Goal: Task Accomplishment & Management: Manage account settings

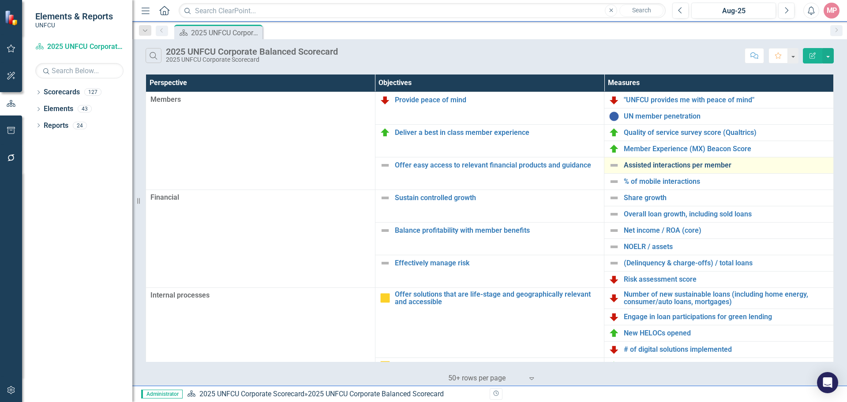
click at [664, 165] on link "Assisted interactions per member" at bounding box center [726, 165] width 205 height 8
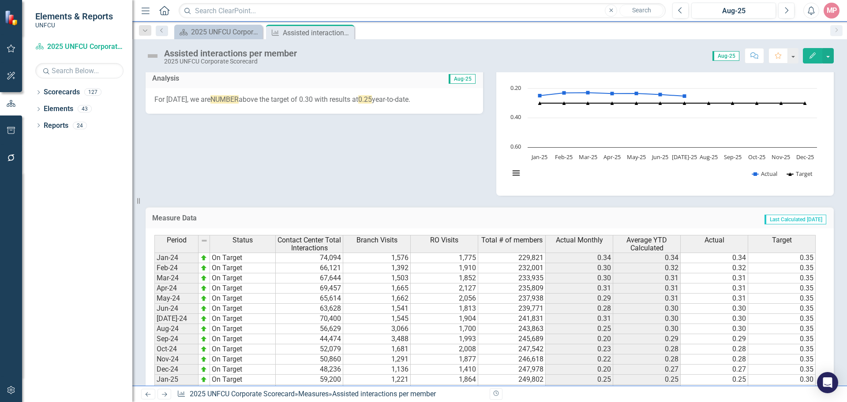
scroll to position [19, 0]
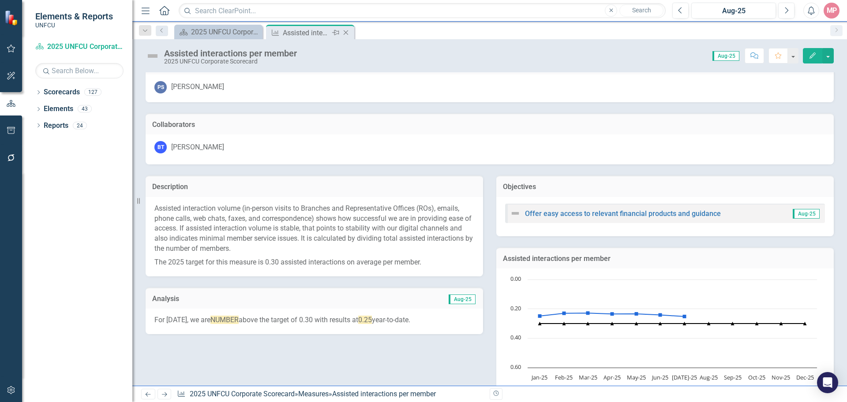
click at [348, 33] on icon "Close" at bounding box center [345, 32] width 9 height 7
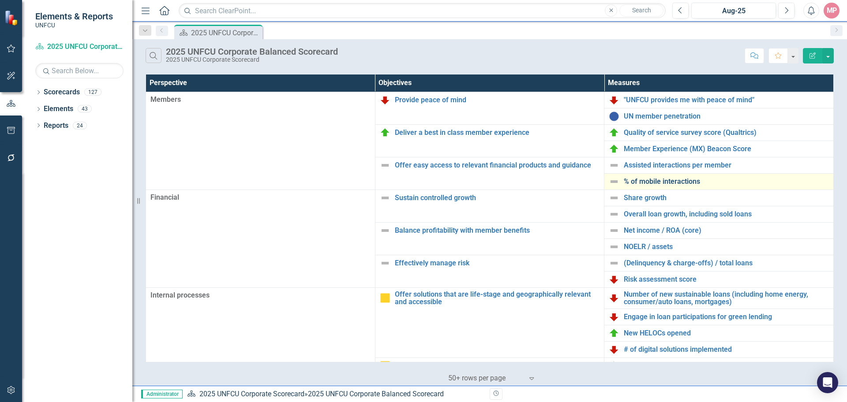
click at [657, 180] on link "% of mobile interactions" at bounding box center [726, 182] width 205 height 8
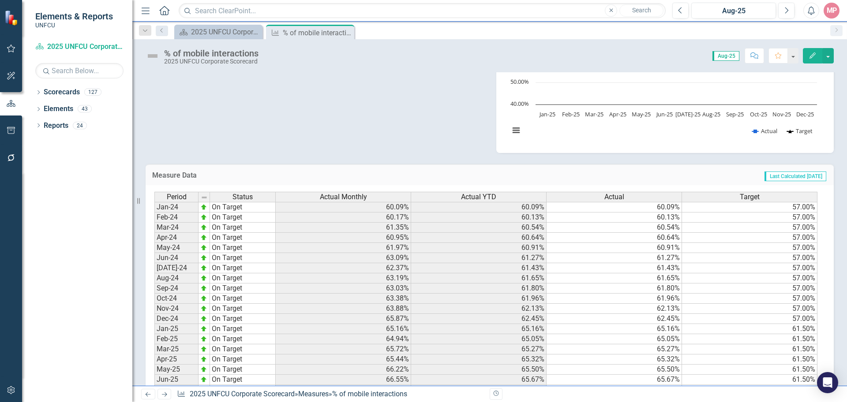
scroll to position [303, 0]
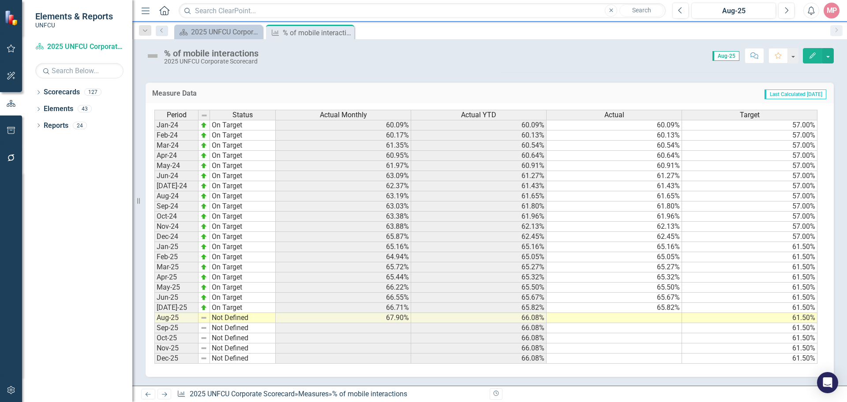
click at [645, 319] on td at bounding box center [614, 318] width 135 height 10
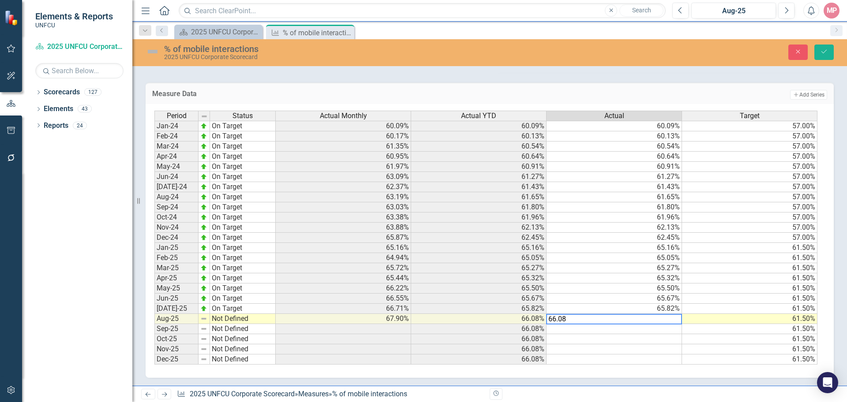
type textarea "66.08"
click at [218, 320] on td "Not Defined" at bounding box center [243, 319] width 66 height 10
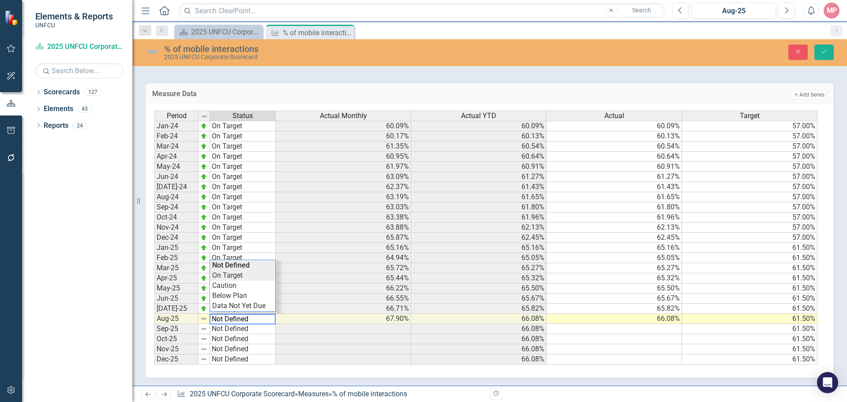
type textarea "On Target"
click at [235, 277] on div "Period Status Actual Monthly Actual YTD Actual Target Jan-24 On Target 60.09% 6…" at bounding box center [486, 238] width 664 height 255
click at [826, 52] on icon "Save" at bounding box center [824, 52] width 8 height 6
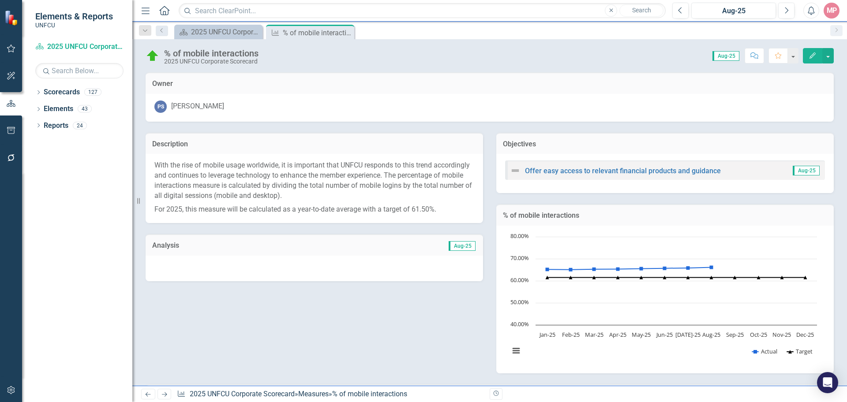
click at [455, 248] on span "Aug-25" at bounding box center [462, 246] width 27 height 10
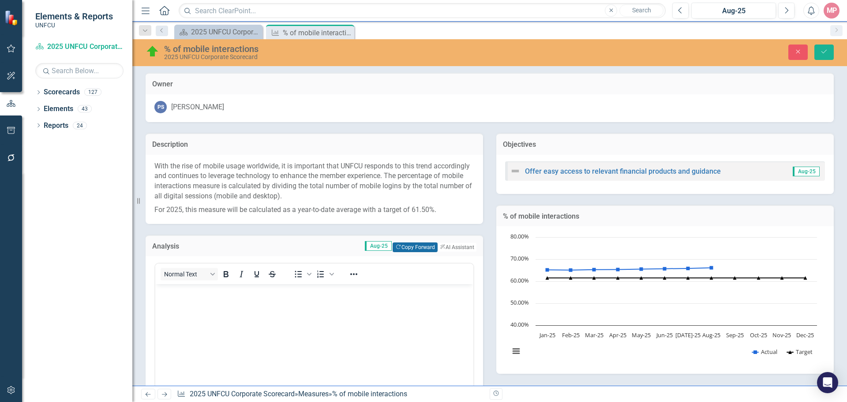
scroll to position [0, 0]
click at [405, 246] on button "Copy Forward Copy Forward" at bounding box center [415, 248] width 45 height 10
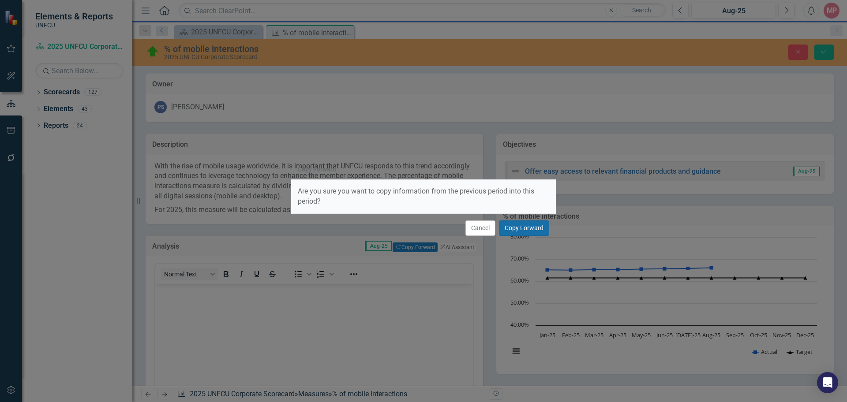
click at [526, 226] on button "Copy Forward" at bounding box center [524, 228] width 50 height 15
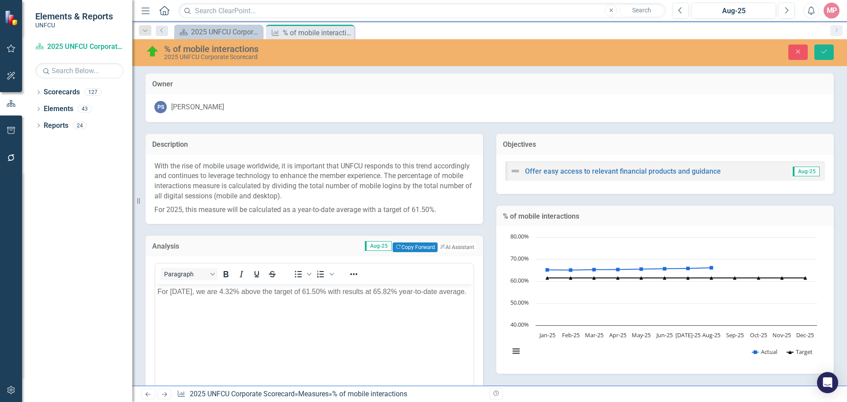
drag, startPoint x: 182, startPoint y: 292, endPoint x: 344, endPoint y: 566, distance: 318.5
click at [182, 292] on p "For July 2025, we are 4.32% above the target of 61.50% with results at 65.82% y…" at bounding box center [315, 292] width 314 height 11
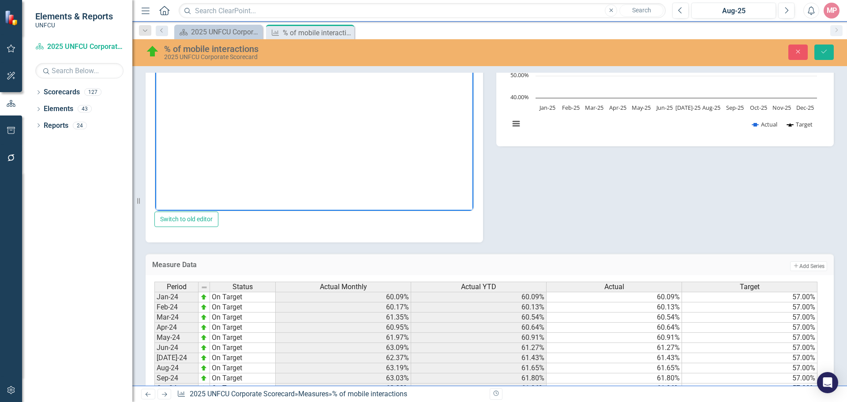
scroll to position [95, 0]
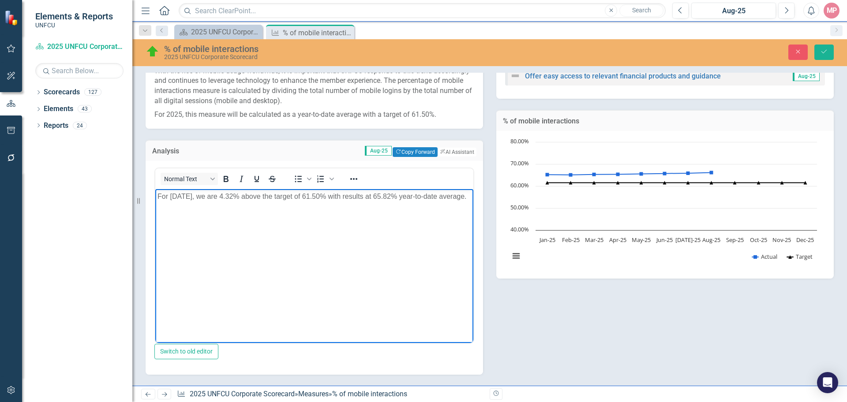
drag, startPoint x: 405, startPoint y: 196, endPoint x: 409, endPoint y: 193, distance: 5.3
click at [406, 196] on p "For August 2025, we are 4.32% above the target of 61.50% with results at 65.82%…" at bounding box center [315, 196] width 314 height 11
click at [248, 195] on p "For August 2025, we are 4.32% above the target of 61.50% with results at 66.08%…" at bounding box center [315, 196] width 314 height 11
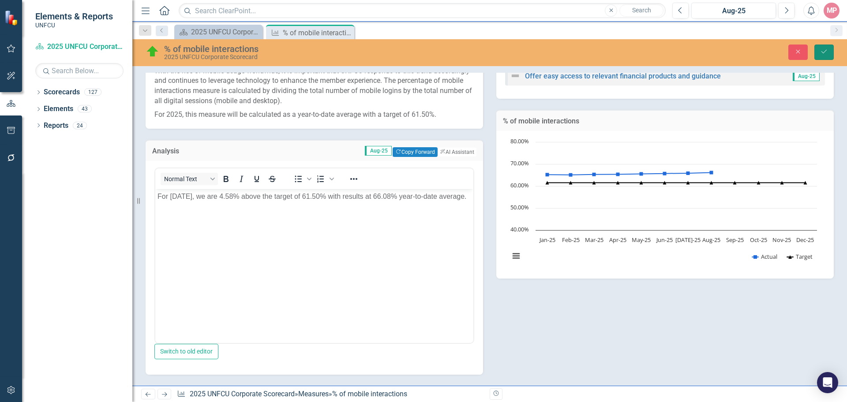
click at [825, 52] on icon "submit" at bounding box center [824, 52] width 5 height 4
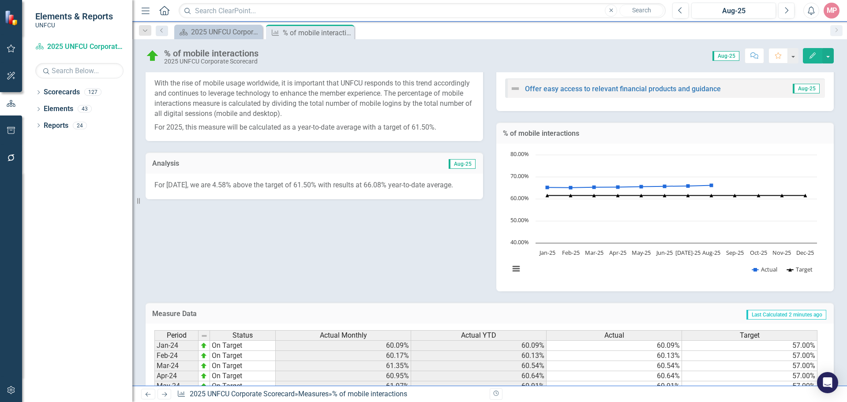
scroll to position [303, 0]
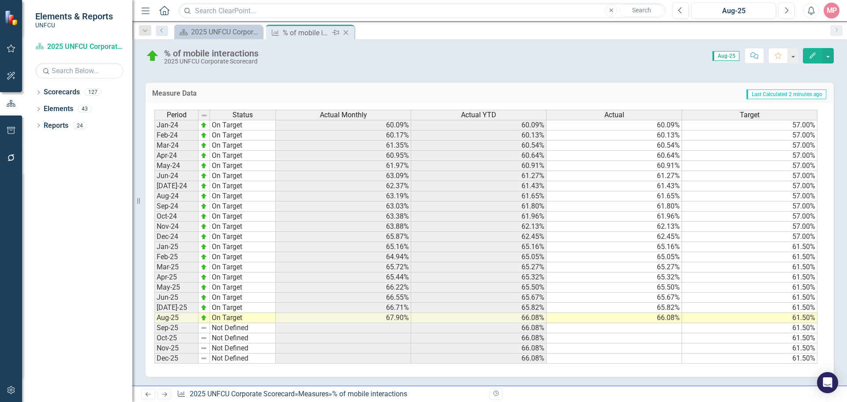
click at [349, 30] on icon "Close" at bounding box center [345, 32] width 9 height 7
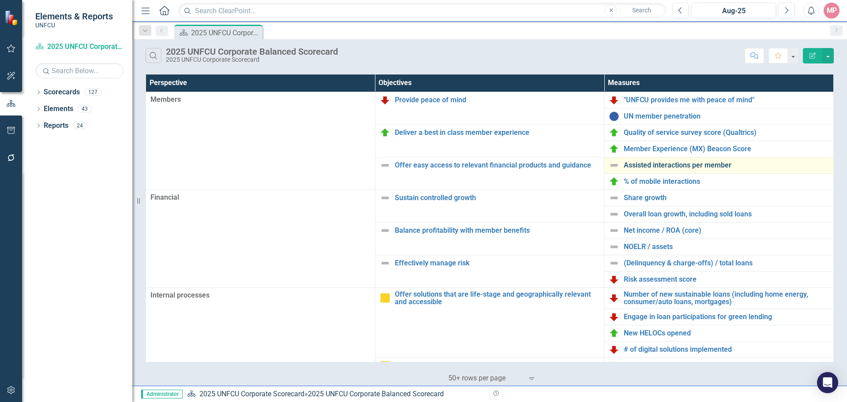
click at [662, 165] on link "Assisted interactions per member" at bounding box center [726, 165] width 205 height 8
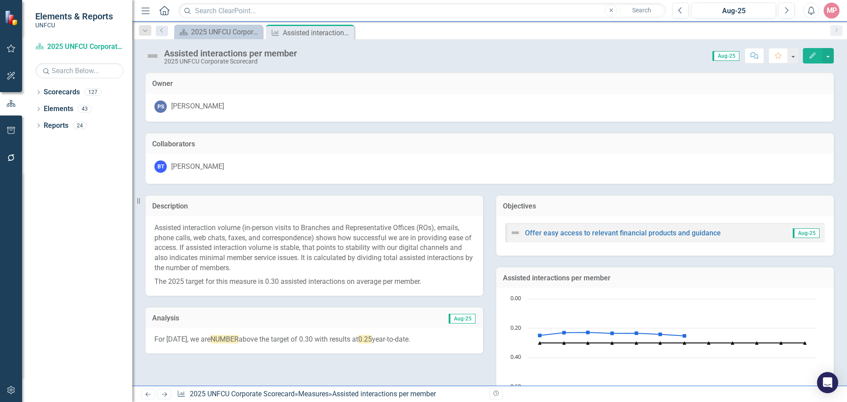
scroll to position [372, 0]
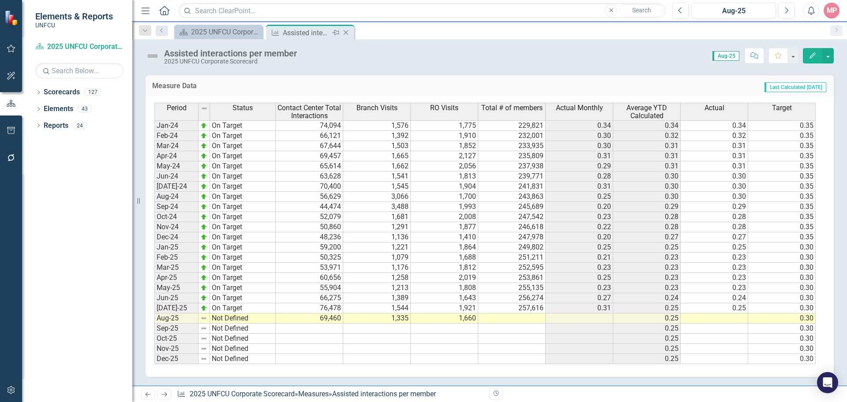
click at [346, 32] on icon "Close" at bounding box center [345, 32] width 9 height 7
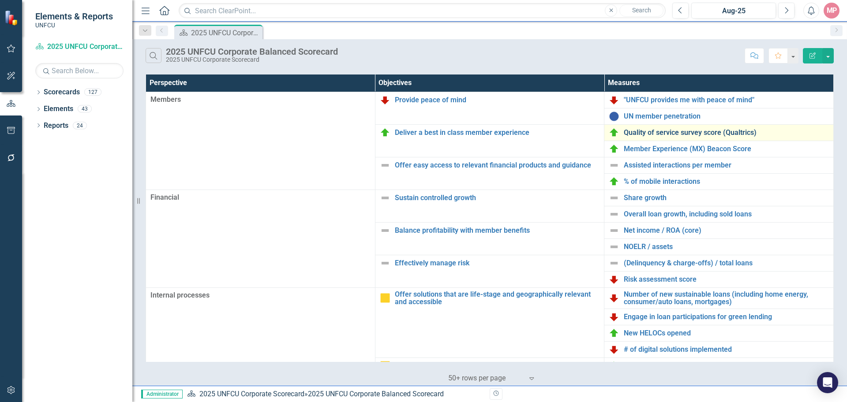
click at [664, 133] on link "Quality of service survey score (Qualtrics)" at bounding box center [726, 133] width 205 height 8
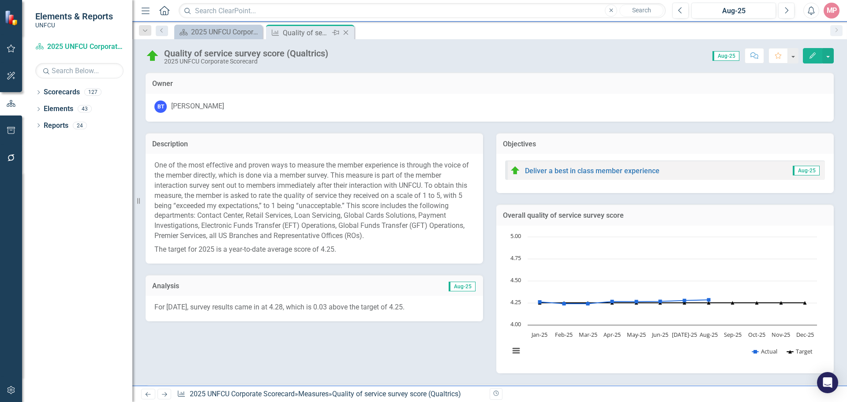
click at [349, 31] on icon "Close" at bounding box center [345, 32] width 9 height 7
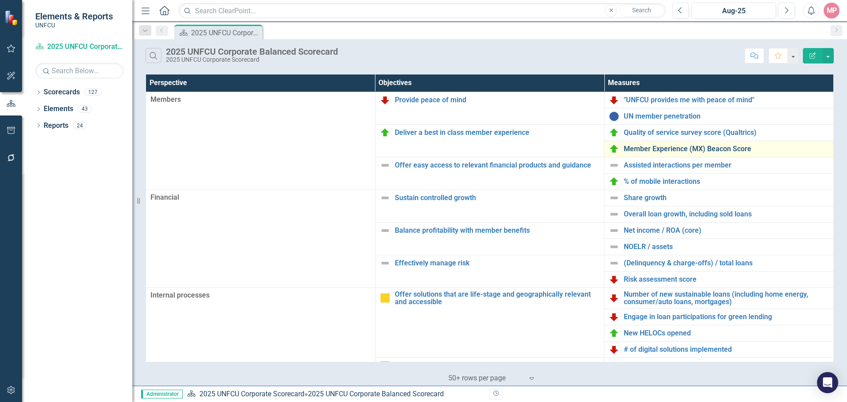
click at [683, 147] on link "Member Experience (MX) Beacon Score" at bounding box center [726, 149] width 205 height 8
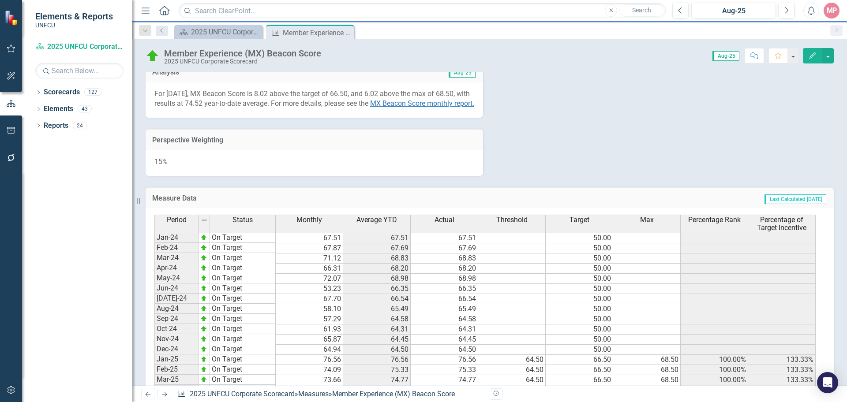
scroll to position [197, 0]
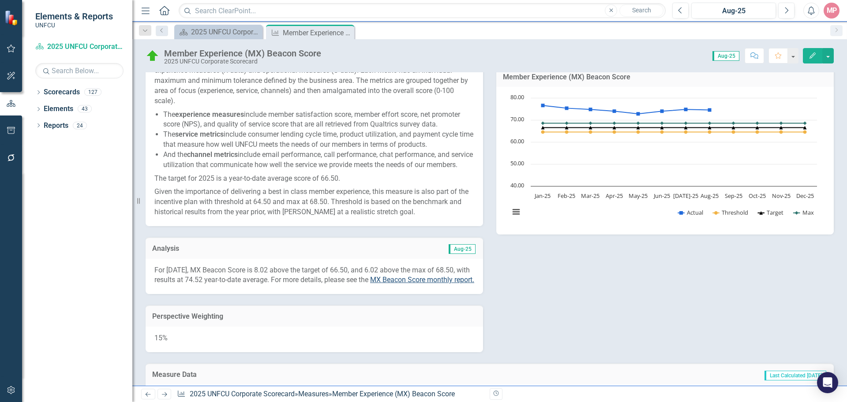
click at [450, 284] on span "MX Beacon Score monthly report" at bounding box center [421, 280] width 102 height 8
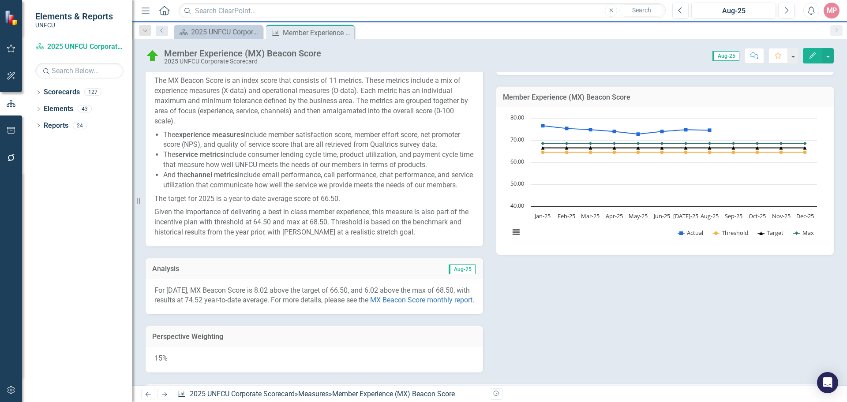
scroll to position [309, 0]
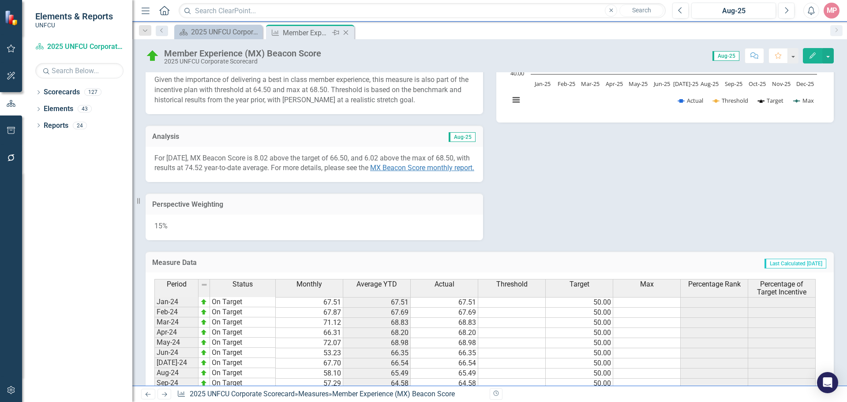
click at [345, 33] on icon "Close" at bounding box center [345, 32] width 9 height 7
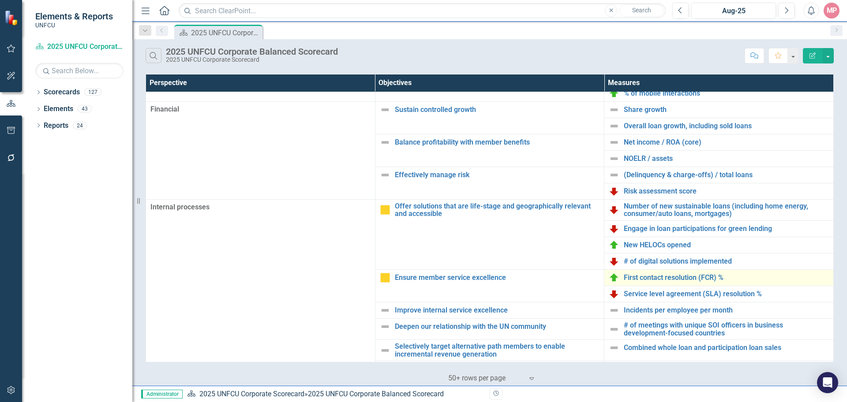
scroll to position [132, 0]
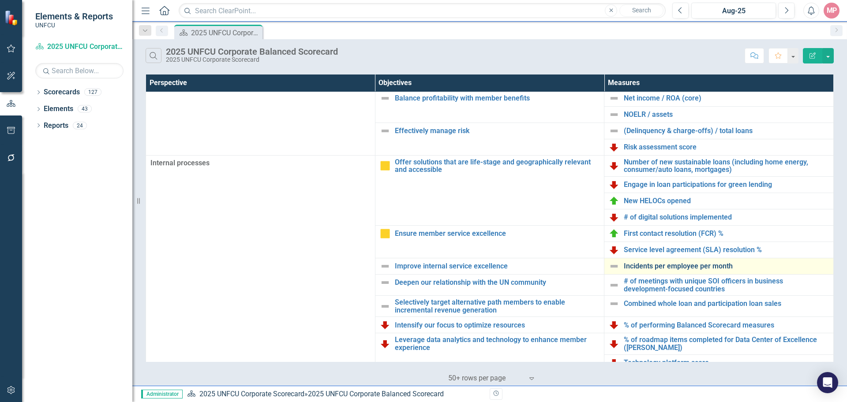
click at [687, 267] on link "Incidents per employee per month" at bounding box center [726, 267] width 205 height 8
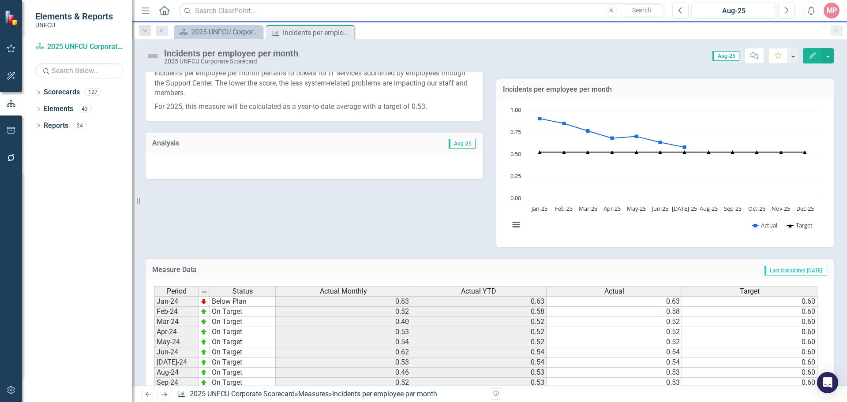
scroll to position [259, 0]
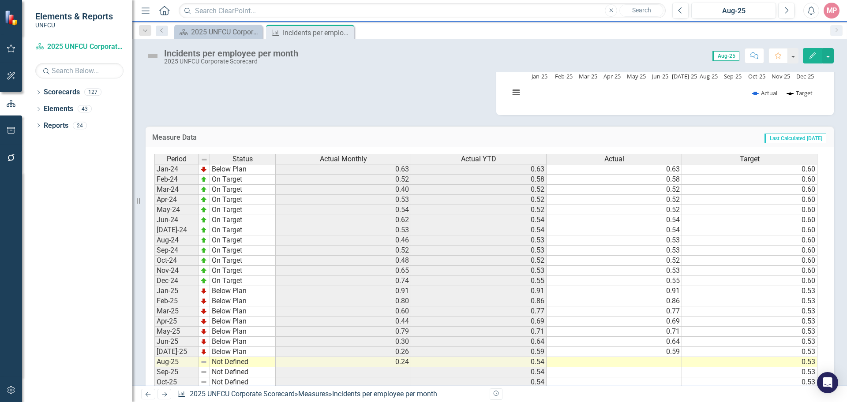
click at [673, 365] on td at bounding box center [614, 362] width 135 height 10
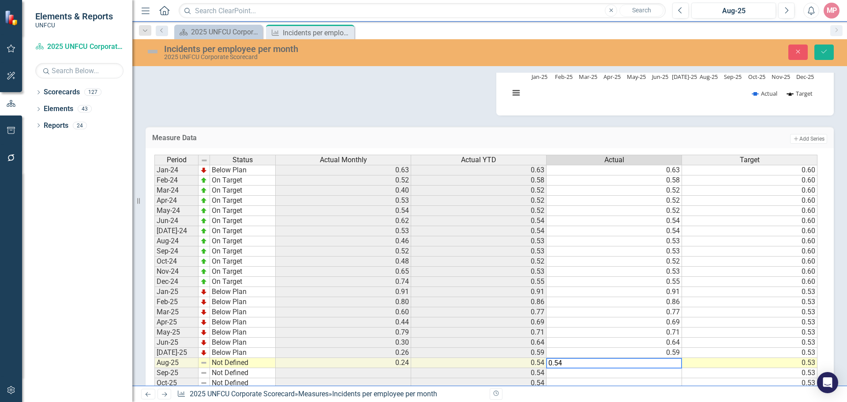
type textarea "0.54"
click at [236, 363] on td "Not Defined" at bounding box center [243, 363] width 66 height 10
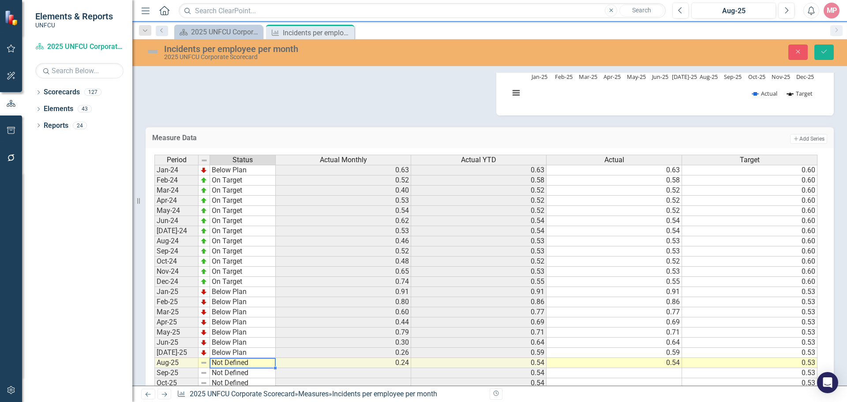
click at [236, 363] on td "Not Defined" at bounding box center [243, 363] width 66 height 10
type textarea "Below Plan"
click at [253, 343] on div "Period Status Actual Monthly Actual YTD Actual Target Jan-24 Below Plan 0.63 0.…" at bounding box center [486, 282] width 664 height 255
click at [825, 50] on icon "Save" at bounding box center [824, 52] width 8 height 6
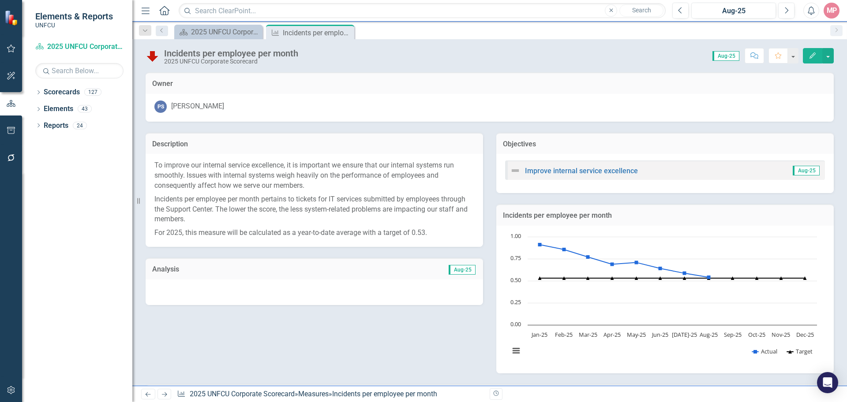
click at [459, 271] on span "Aug-25" at bounding box center [462, 270] width 27 height 10
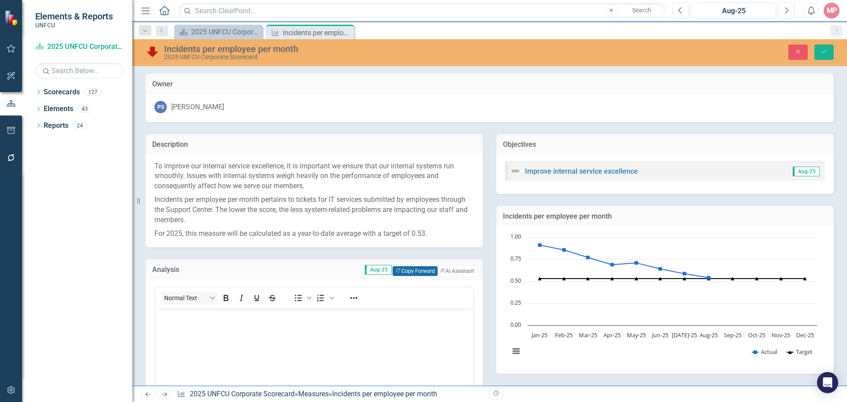
scroll to position [0, 0]
click at [405, 266] on button "Copy Forward Copy Forward" at bounding box center [415, 271] width 45 height 10
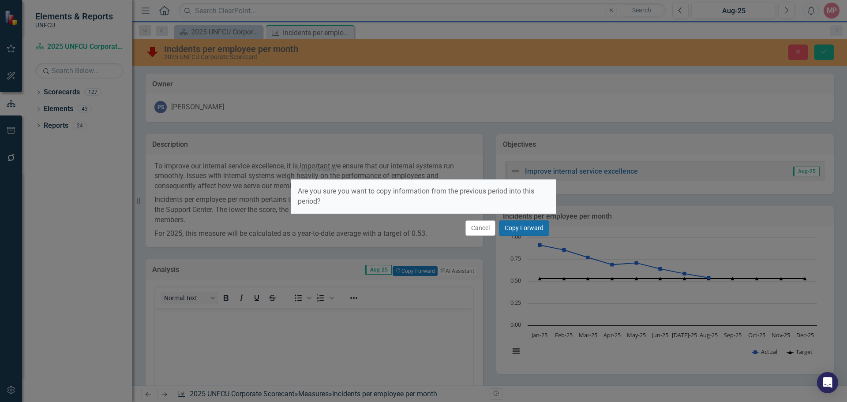
click at [518, 230] on button "Copy Forward" at bounding box center [524, 228] width 50 height 15
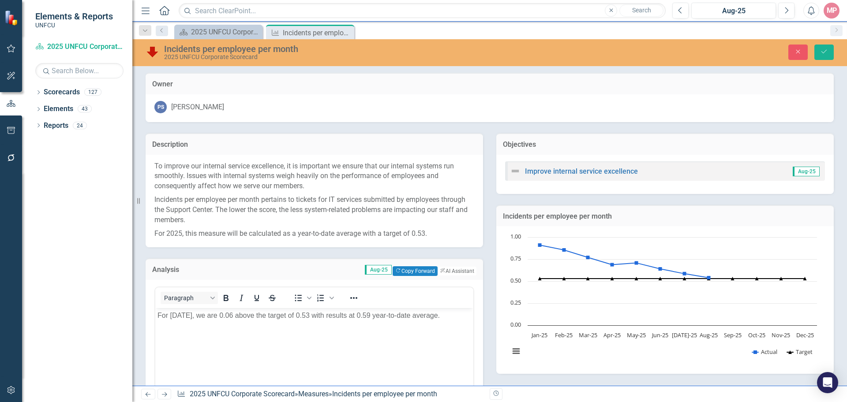
click at [183, 314] on p "For July 2025, we are 0.06 above the target of 0.53 with results at 0.59 year-t…" at bounding box center [315, 316] width 314 height 11
click at [387, 314] on p "For August 2025, we are 0.06 above the target of 0.53 with results at 0.59 year…" at bounding box center [315, 316] width 314 height 11
click at [251, 315] on p "For August 2025, we are 0.06 above the target of 0.53 with results at 0.54 year…" at bounding box center [315, 316] width 314 height 11
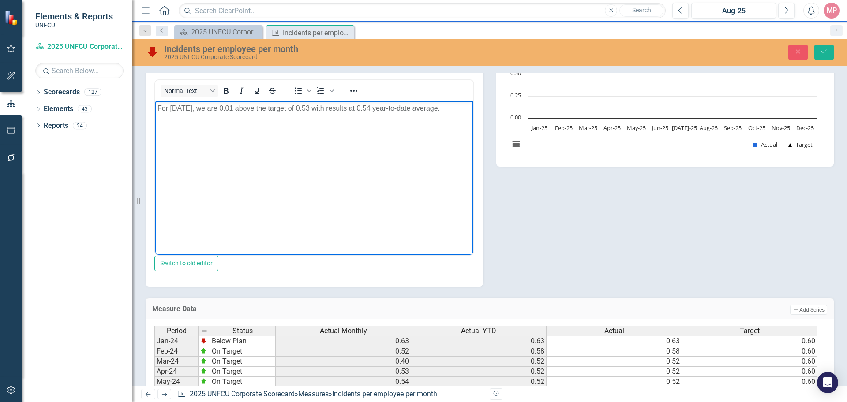
scroll to position [31, 0]
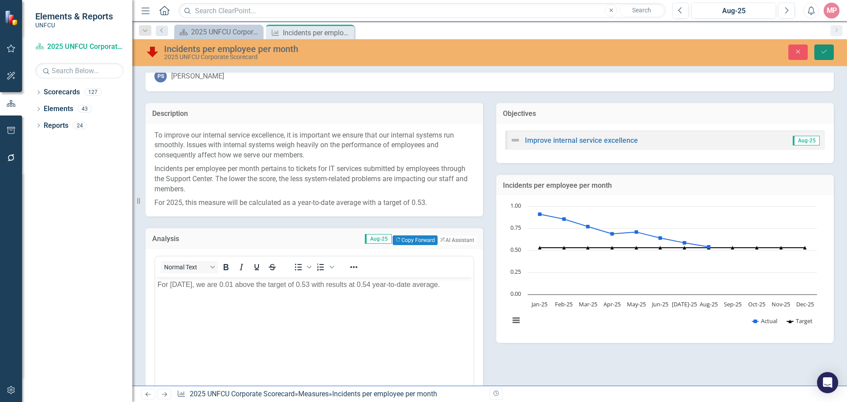
click at [827, 51] on icon "Save" at bounding box center [824, 52] width 8 height 6
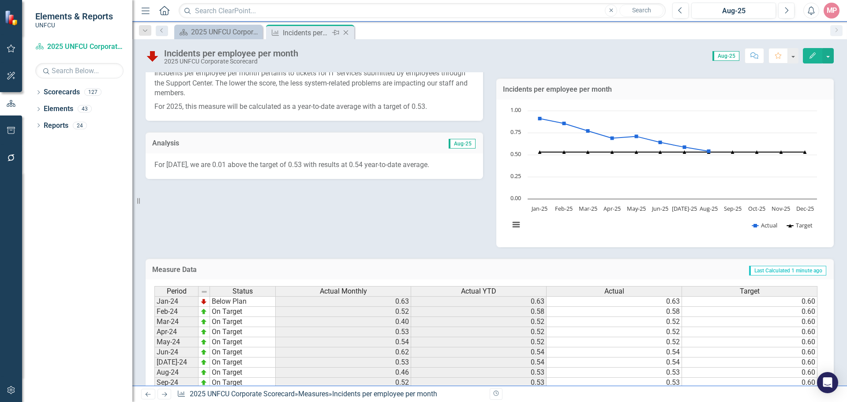
scroll to position [82, 0]
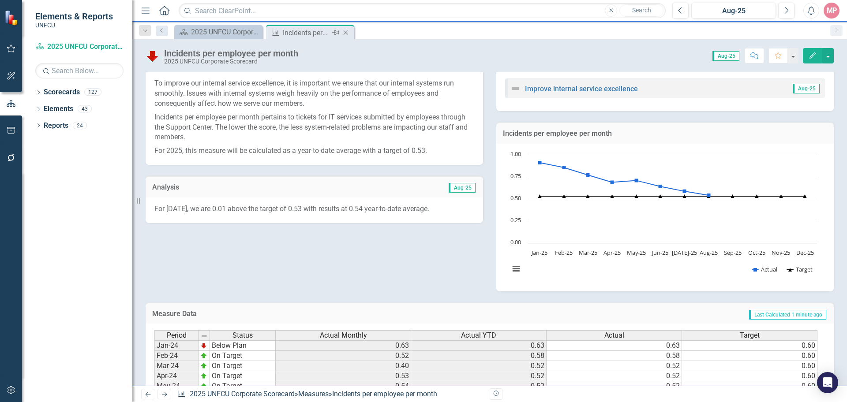
click at [349, 34] on icon "Close" at bounding box center [345, 32] width 9 height 7
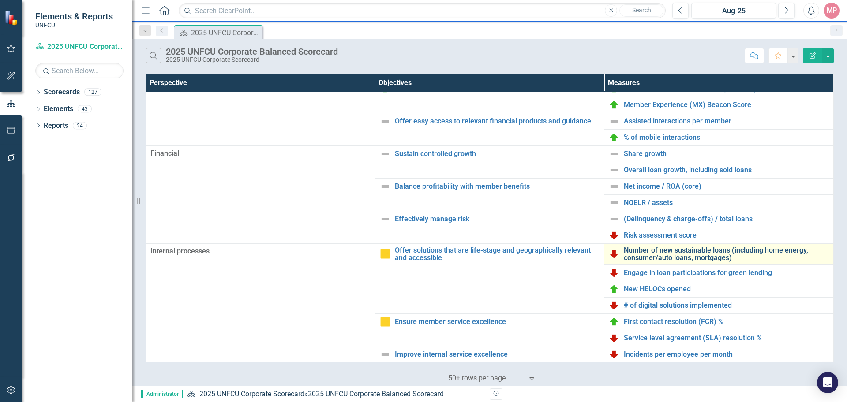
scroll to position [88, 0]
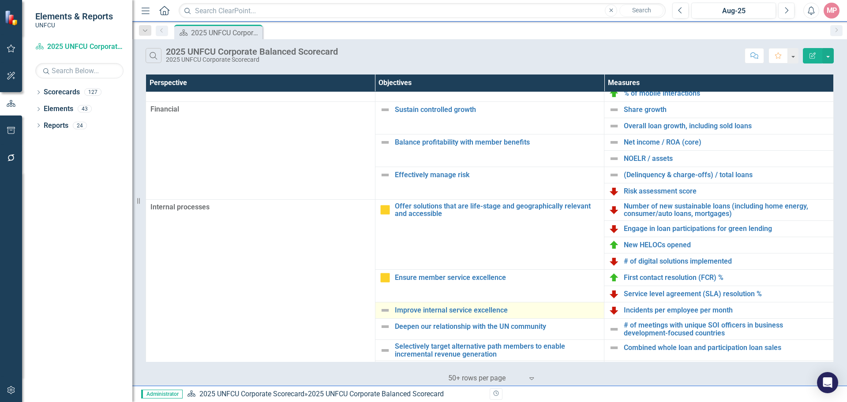
click at [386, 311] on img at bounding box center [385, 310] width 11 height 11
click at [383, 310] on img at bounding box center [385, 310] width 11 height 11
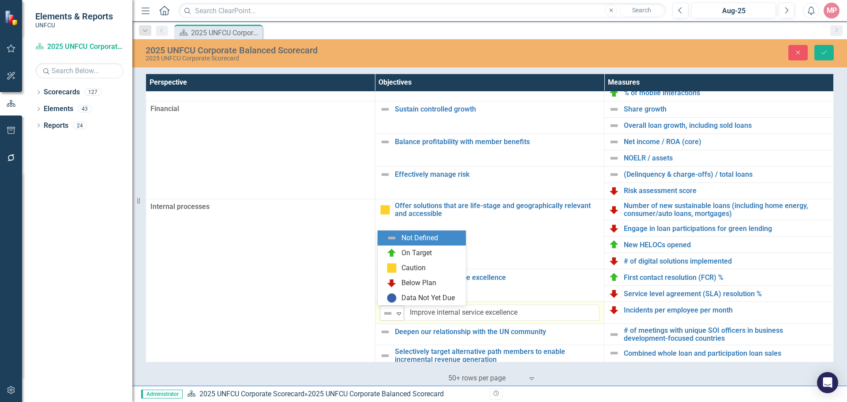
click at [398, 314] on icon "Expand" at bounding box center [398, 313] width 9 height 7
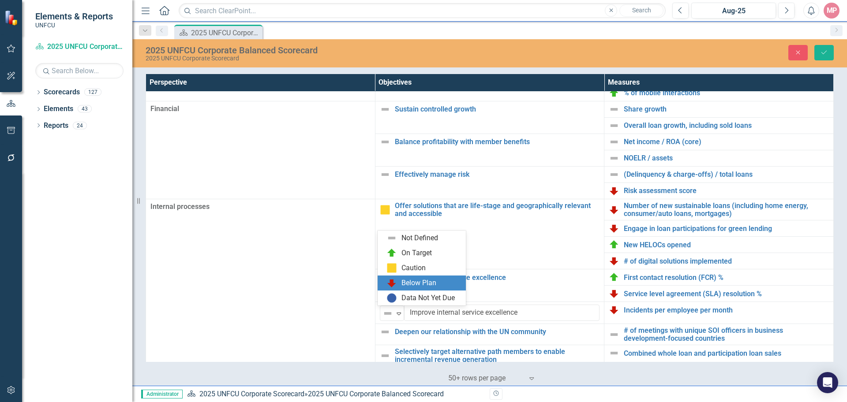
click at [413, 285] on div "Below Plan" at bounding box center [418, 283] width 35 height 10
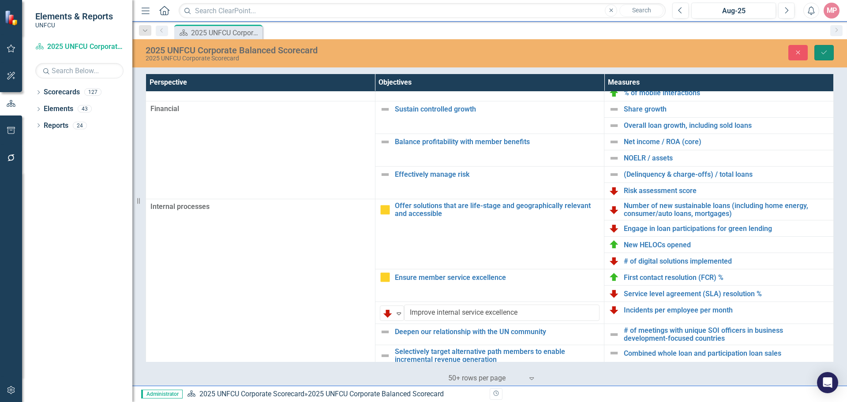
click at [824, 50] on icon "Save" at bounding box center [824, 52] width 8 height 6
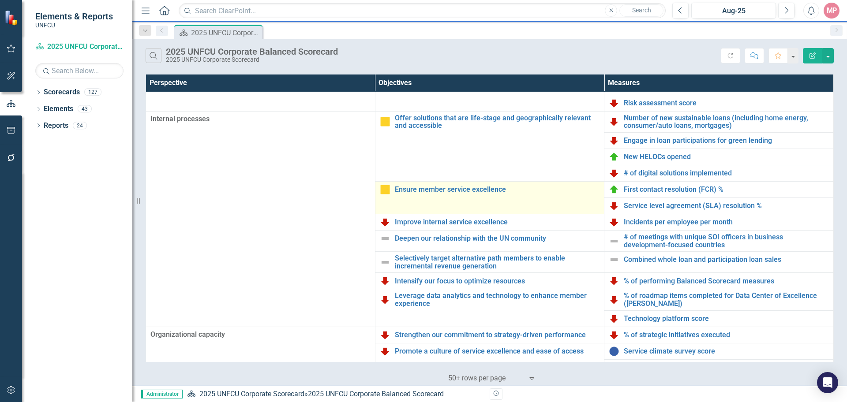
scroll to position [191, 0]
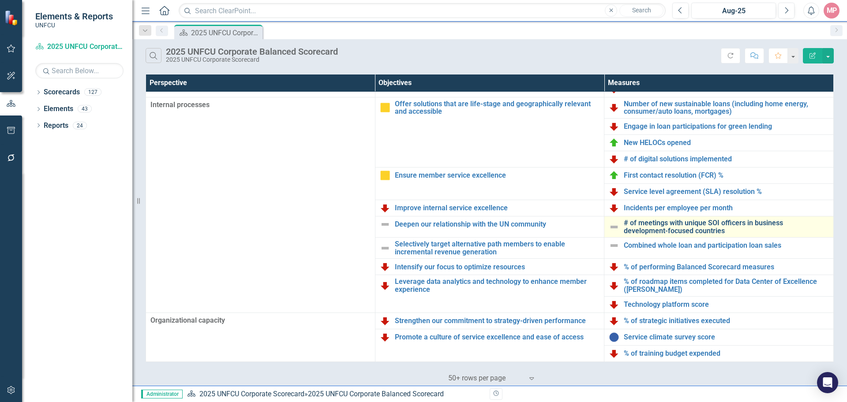
click at [693, 228] on link "# of meetings with unique SOI officers in business development-focused countries" at bounding box center [726, 226] width 205 height 15
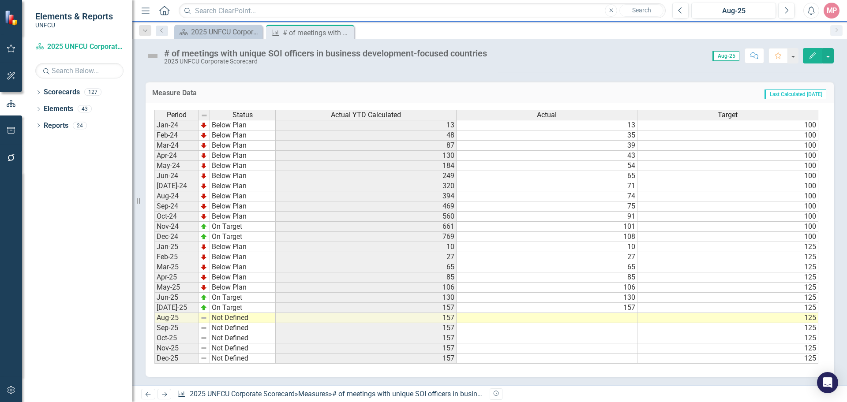
scroll to position [229, 0]
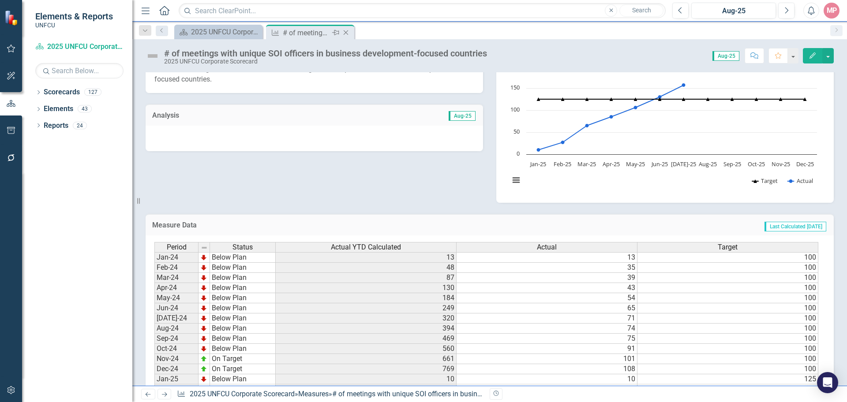
click at [347, 34] on icon "Close" at bounding box center [345, 32] width 9 height 7
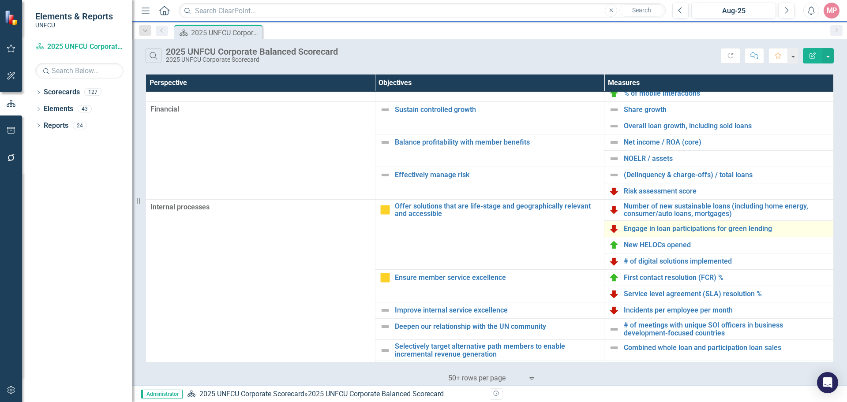
scroll to position [132, 0]
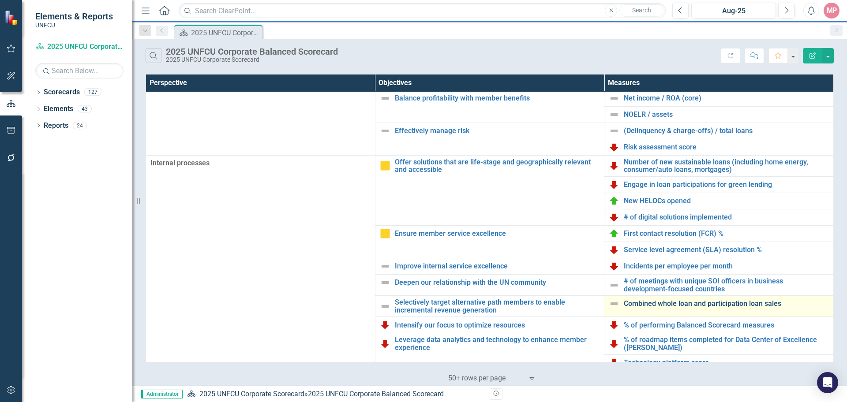
click at [680, 303] on link "Combined whole loan and participation loan sales" at bounding box center [726, 304] width 205 height 8
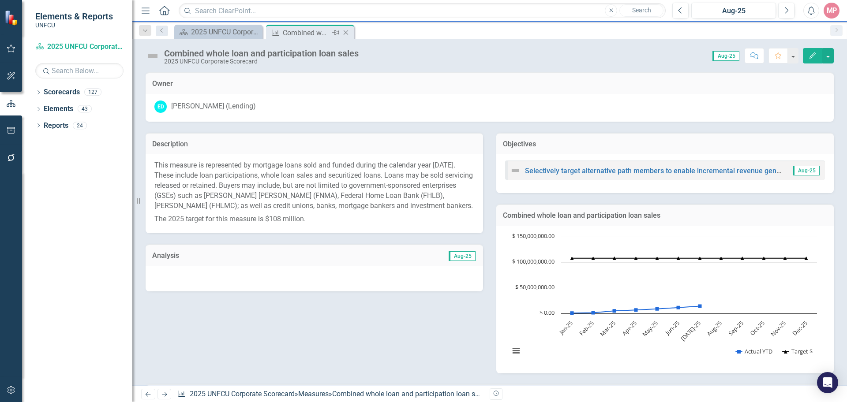
click at [346, 32] on icon "Close" at bounding box center [345, 32] width 9 height 7
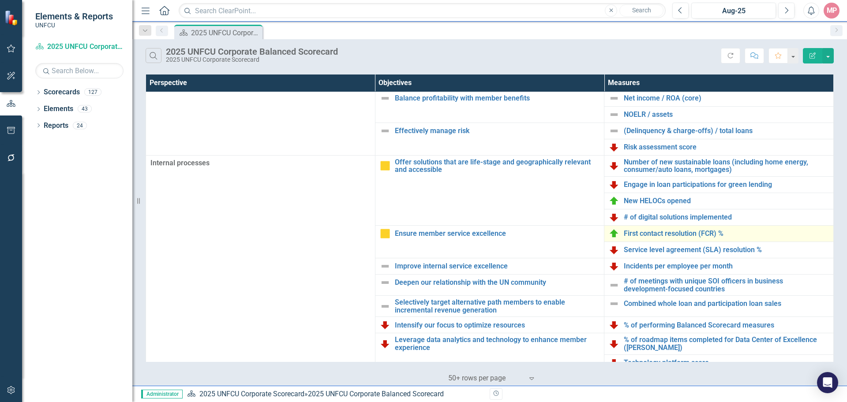
scroll to position [191, 0]
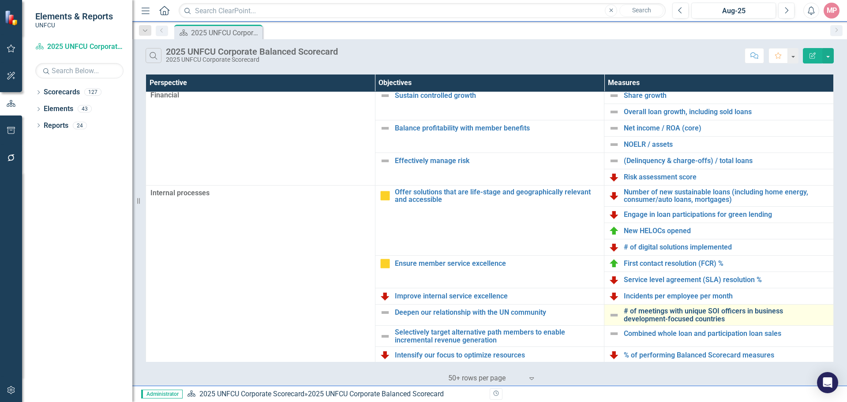
scroll to position [14, 0]
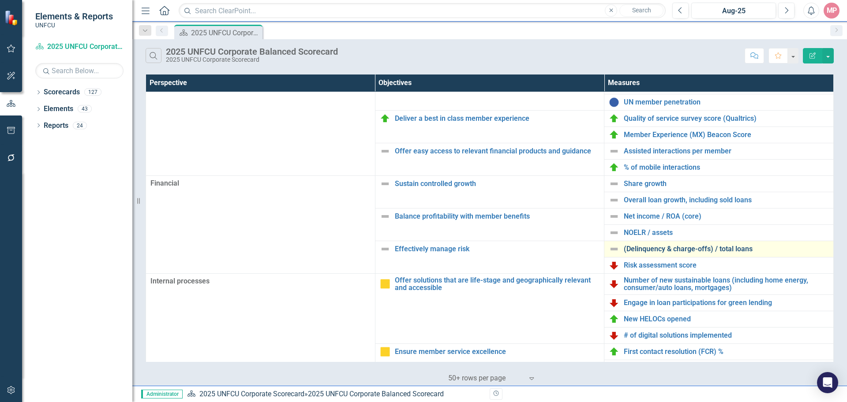
click at [649, 249] on link "(Delinquency & charge-offs) / total loans" at bounding box center [726, 249] width 205 height 8
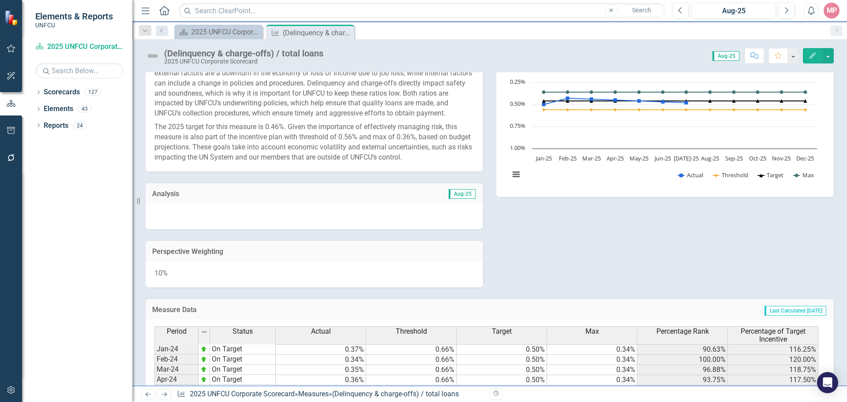
scroll to position [397, 0]
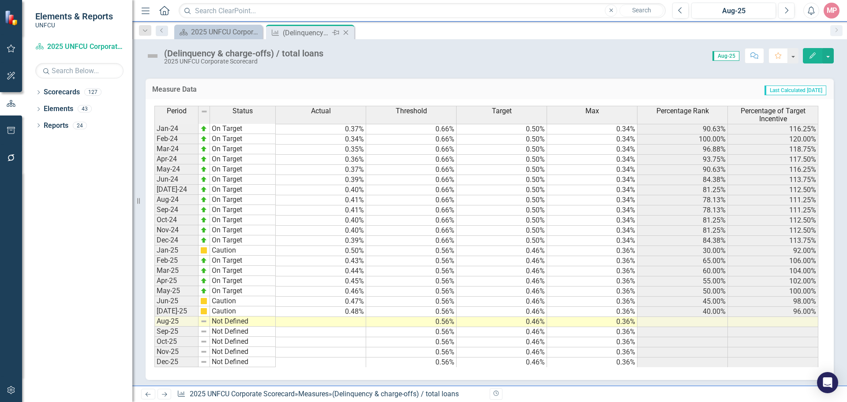
click at [349, 32] on icon "Close" at bounding box center [345, 32] width 9 height 7
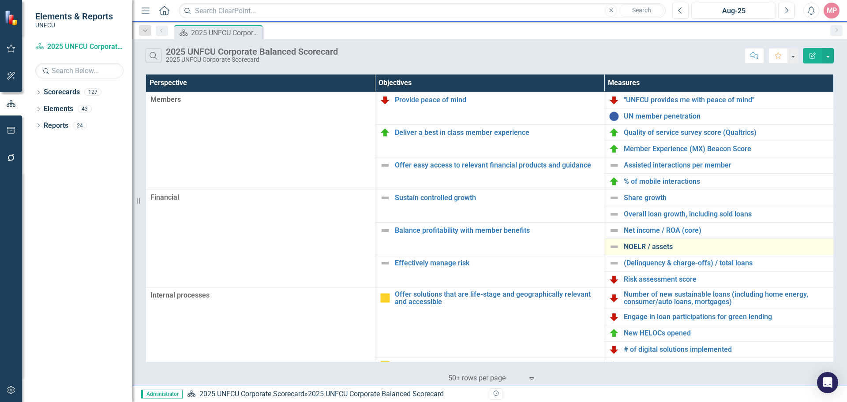
scroll to position [88, 0]
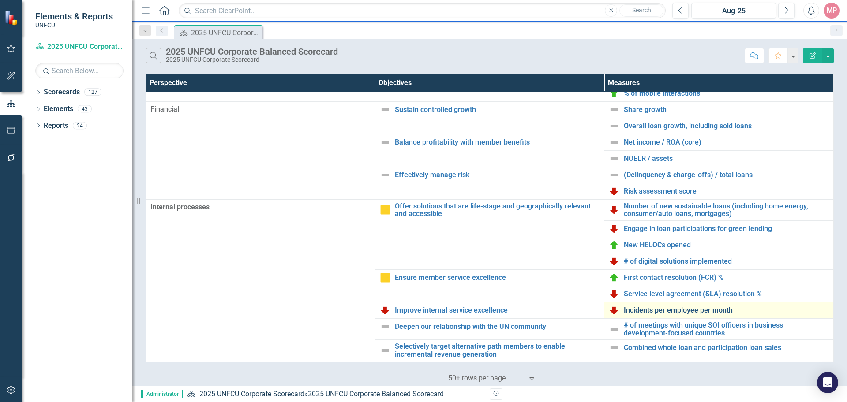
click at [646, 312] on link "Incidents per employee per month" at bounding box center [726, 311] width 205 height 8
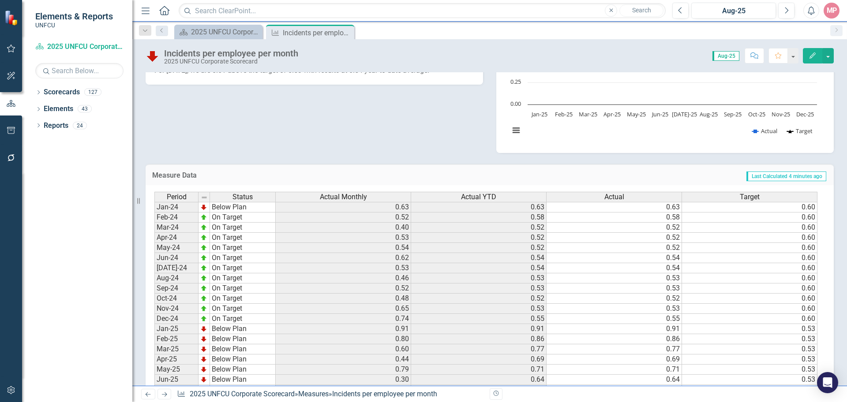
scroll to position [303, 0]
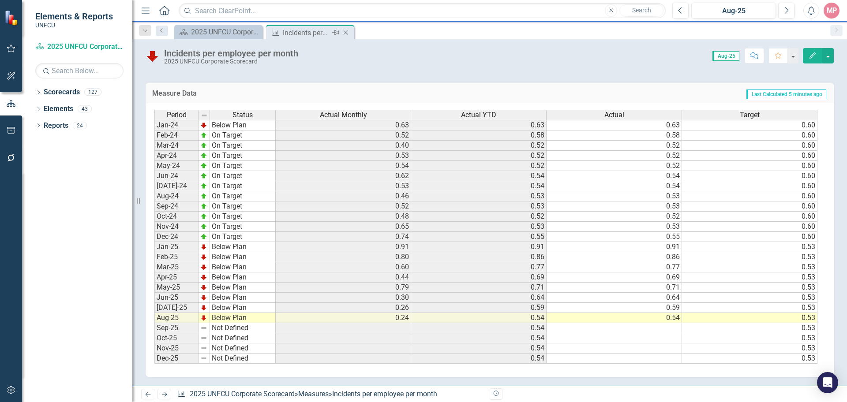
click at [346, 34] on icon "Close" at bounding box center [345, 32] width 9 height 7
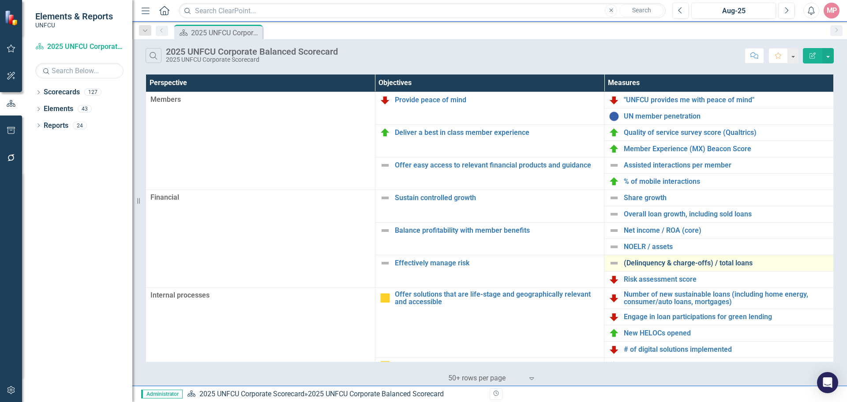
click at [662, 264] on link "(Delinquency & charge-offs) / total loans" at bounding box center [726, 263] width 205 height 8
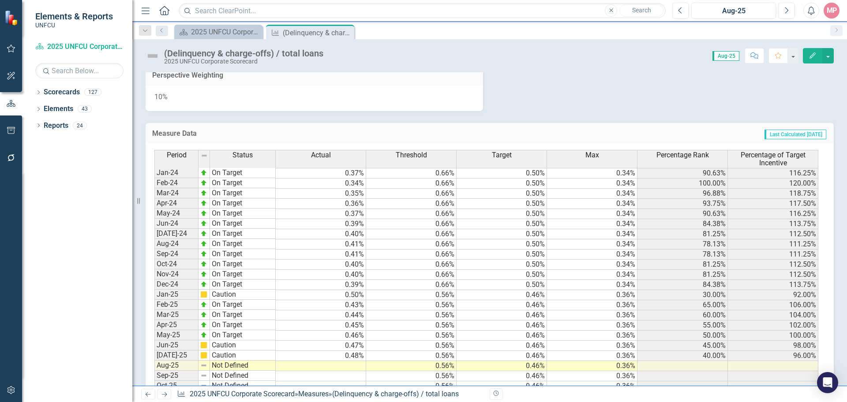
scroll to position [397, 0]
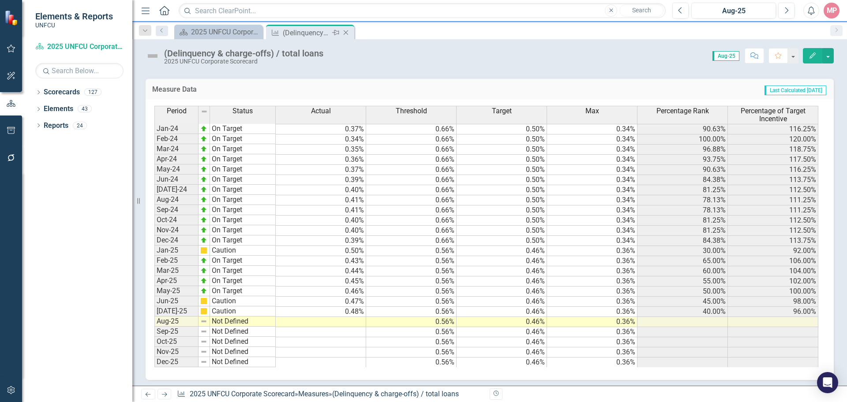
click at [345, 33] on icon "Close" at bounding box center [345, 32] width 9 height 7
